Goal: Task Accomplishment & Management: Manage account settings

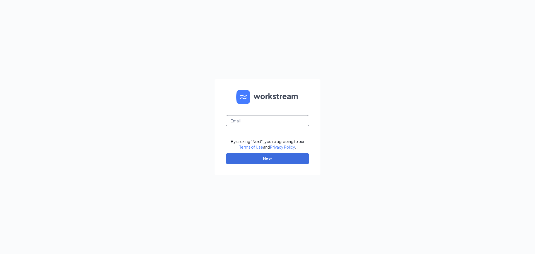
click at [240, 120] on input "text" at bounding box center [268, 120] width 84 height 11
type input "[EMAIL_ADDRESS][DOMAIN_NAME]"
click at [276, 158] on button "Next" at bounding box center [268, 158] width 84 height 11
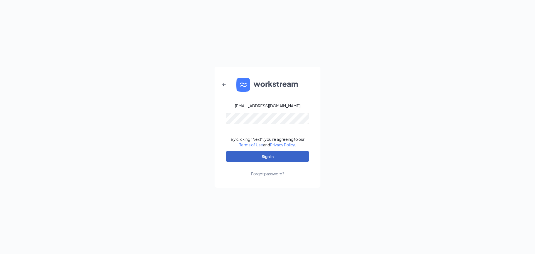
click at [269, 159] on button "Sign In" at bounding box center [268, 156] width 84 height 11
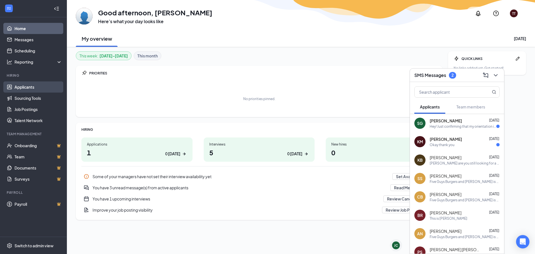
click at [33, 89] on link "Applicants" at bounding box center [38, 86] width 48 height 11
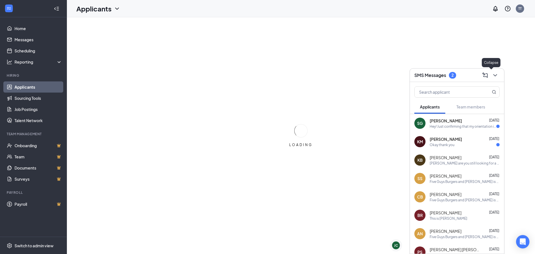
click at [491, 75] on button at bounding box center [494, 75] width 9 height 9
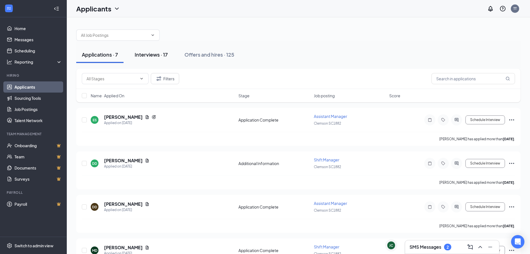
click at [160, 53] on div "Interviews · 17" at bounding box center [151, 54] width 33 height 7
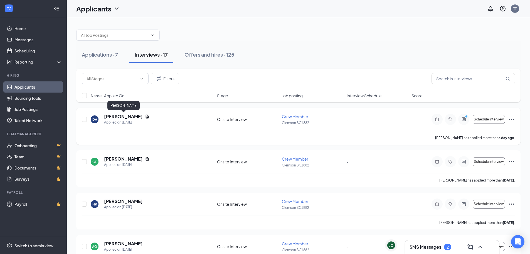
click at [134, 115] on h5 "Doriann Alexander" at bounding box center [123, 116] width 39 height 6
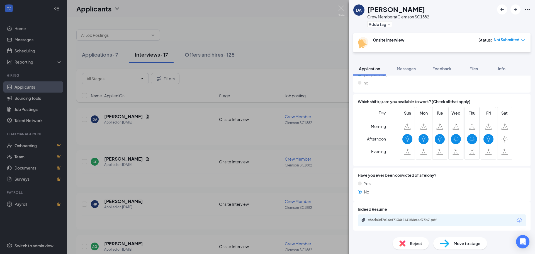
click at [464, 241] on span "Move to stage" at bounding box center [466, 243] width 27 height 6
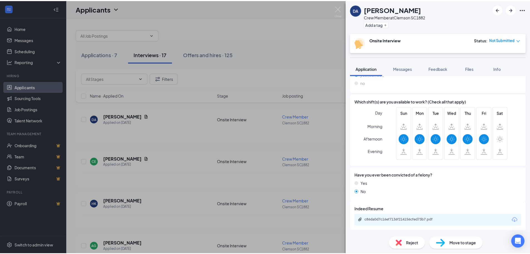
scroll to position [132, 0]
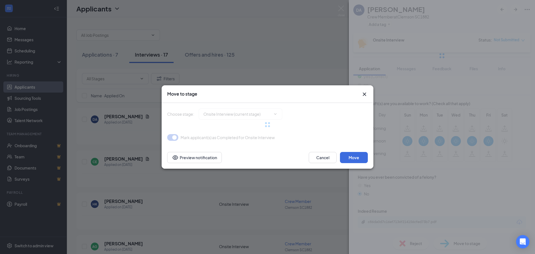
type input "Hiring Complete (final stage)"
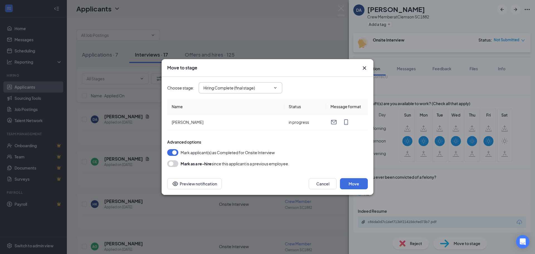
click at [279, 89] on span "Hiring Complete (final stage)" at bounding box center [241, 87] width 84 height 11
click at [277, 89] on icon "ChevronDown" at bounding box center [275, 87] width 4 height 4
click at [270, 88] on input "Hiring Complete (final stage)" at bounding box center [236, 88] width 67 height 6
click at [313, 84] on div "Choose stage : Hiring Complete (final stage) Application Onsite Interview (curr…" at bounding box center [267, 87] width 200 height 11
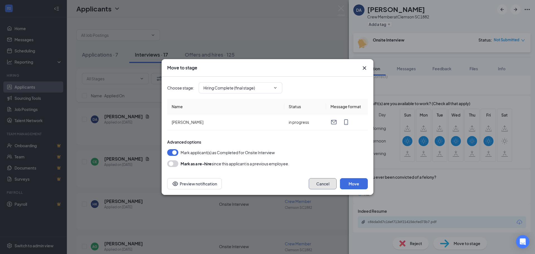
click at [321, 186] on button "Cancel" at bounding box center [322, 183] width 28 height 11
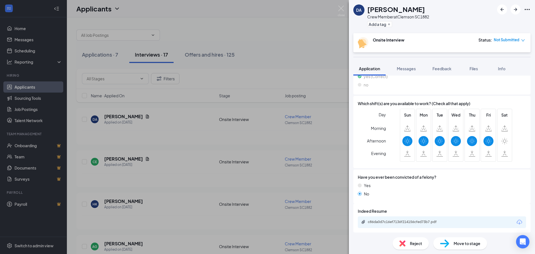
click at [275, 118] on div "DA Doriann Alexander Crew Member at Clemson SC1882 Add a tag Onsite Interview S…" at bounding box center [267, 127] width 535 height 254
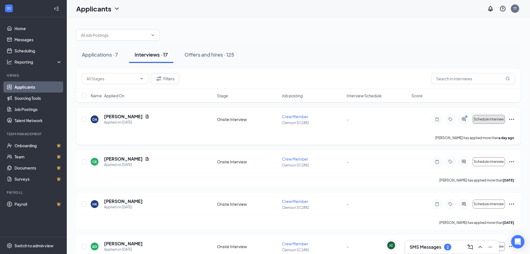
click at [490, 118] on span "Schedule interview" at bounding box center [489, 119] width 30 height 4
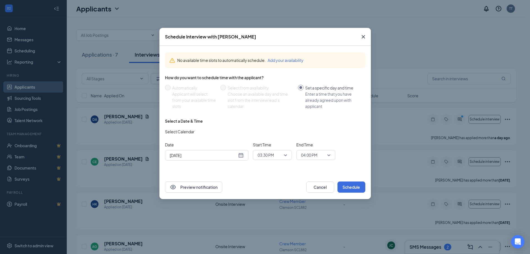
click at [285, 157] on span "03:30 PM" at bounding box center [273, 155] width 30 height 8
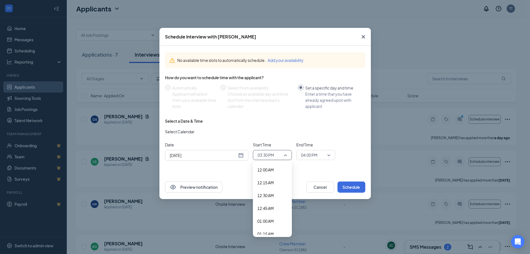
scroll to position [736, 0]
click at [304, 168] on div "No available time slots to automatically schedule. Add your availability How do…" at bounding box center [266, 110] width 212 height 129
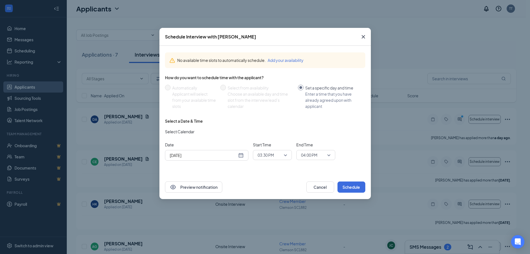
click at [243, 157] on div "Oct 15, 2025" at bounding box center [207, 155] width 74 height 6
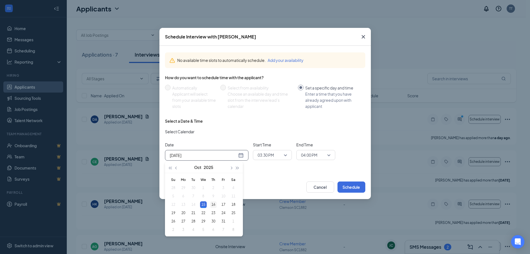
type input "Oct 16, 2025"
click at [214, 206] on div "16" at bounding box center [213, 204] width 7 height 7
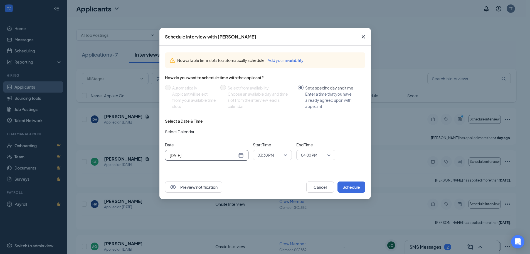
click at [250, 178] on div "Preview notification Cancel Schedule" at bounding box center [266, 187] width 212 height 24
click at [285, 157] on span "03:30 PM" at bounding box center [273, 155] width 30 height 8
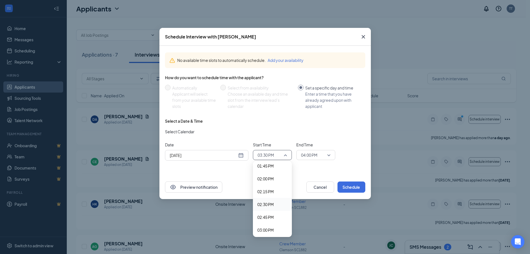
scroll to position [680, 0]
click at [275, 179] on span "01:30 PM" at bounding box center [273, 181] width 30 height 6
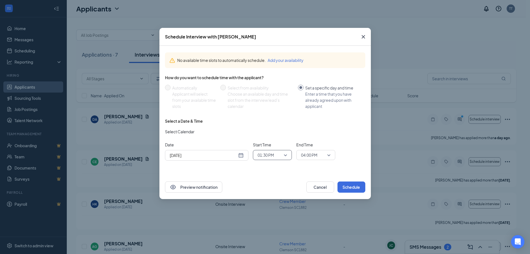
click at [329, 156] on span "04:00 PM" at bounding box center [316, 155] width 30 height 8
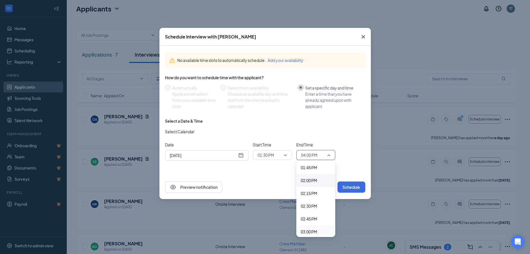
scroll to position [706, 0]
click at [314, 182] on span "02:00 PM" at bounding box center [309, 181] width 16 height 6
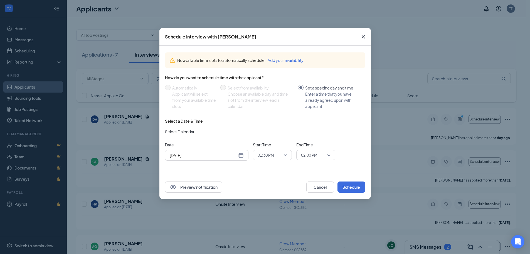
click at [273, 177] on div "Preview notification Cancel Schedule" at bounding box center [266, 187] width 212 height 24
click at [324, 153] on span "02:00 PM" at bounding box center [313, 155] width 25 height 8
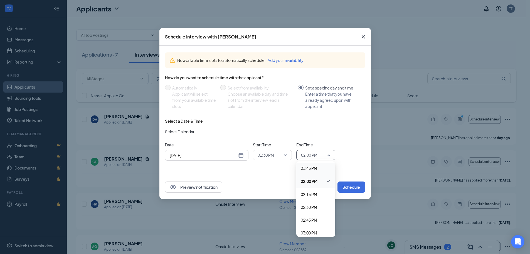
click at [318, 169] on span "01:45 PM" at bounding box center [316, 168] width 30 height 6
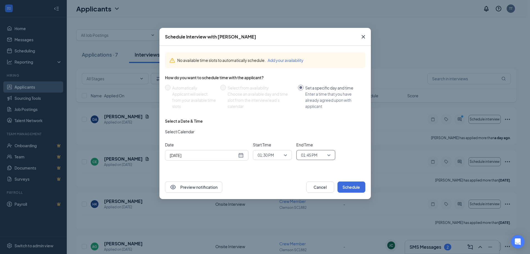
click at [280, 171] on div "No available time slots to automatically schedule. Add your availability How do…" at bounding box center [266, 110] width 212 height 129
click at [354, 187] on button "Schedule" at bounding box center [352, 186] width 28 height 11
